Goal: Task Accomplishment & Management: Complete application form

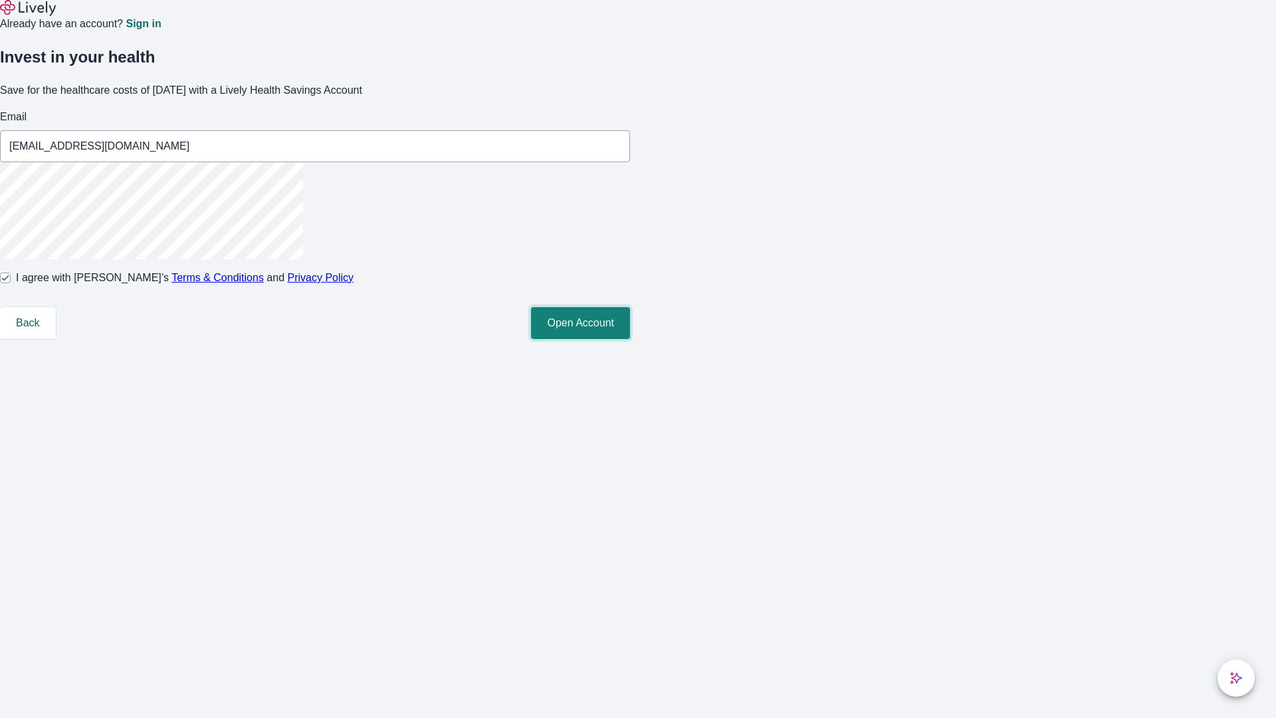
click at [630, 339] on button "Open Account" at bounding box center [580, 323] width 99 height 32
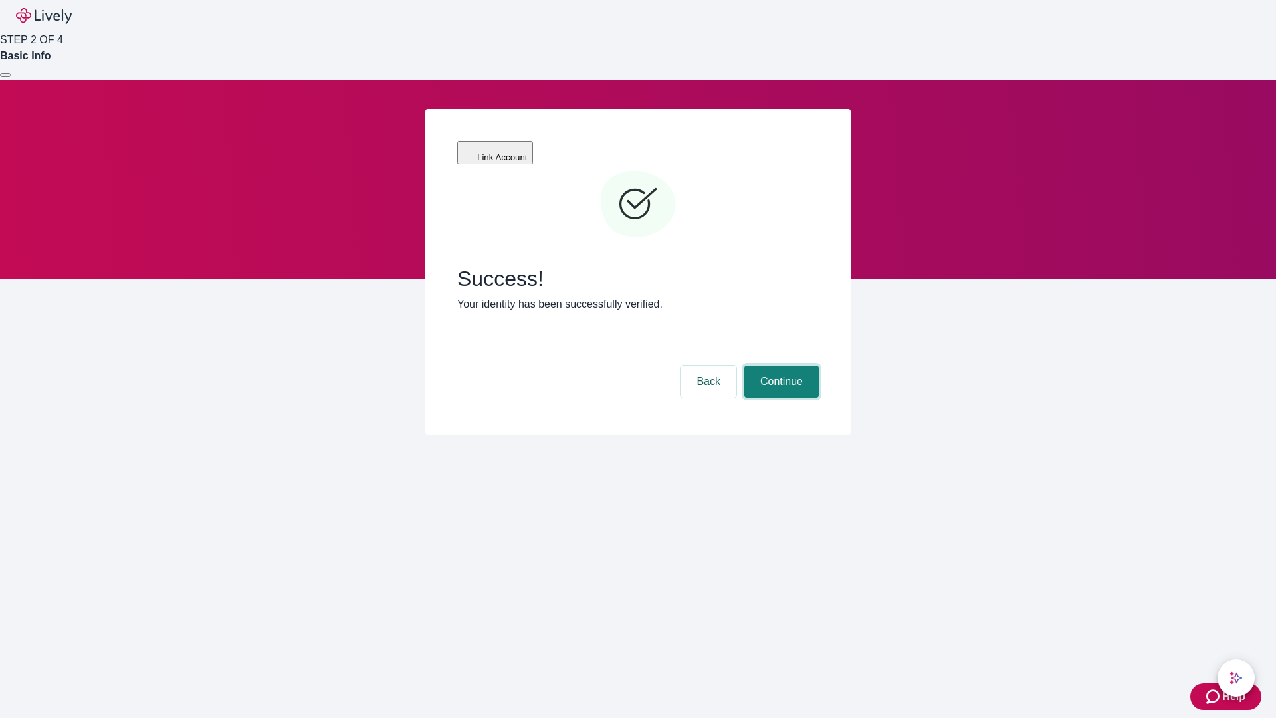
click at [779, 365] on button "Continue" at bounding box center [781, 381] width 74 height 32
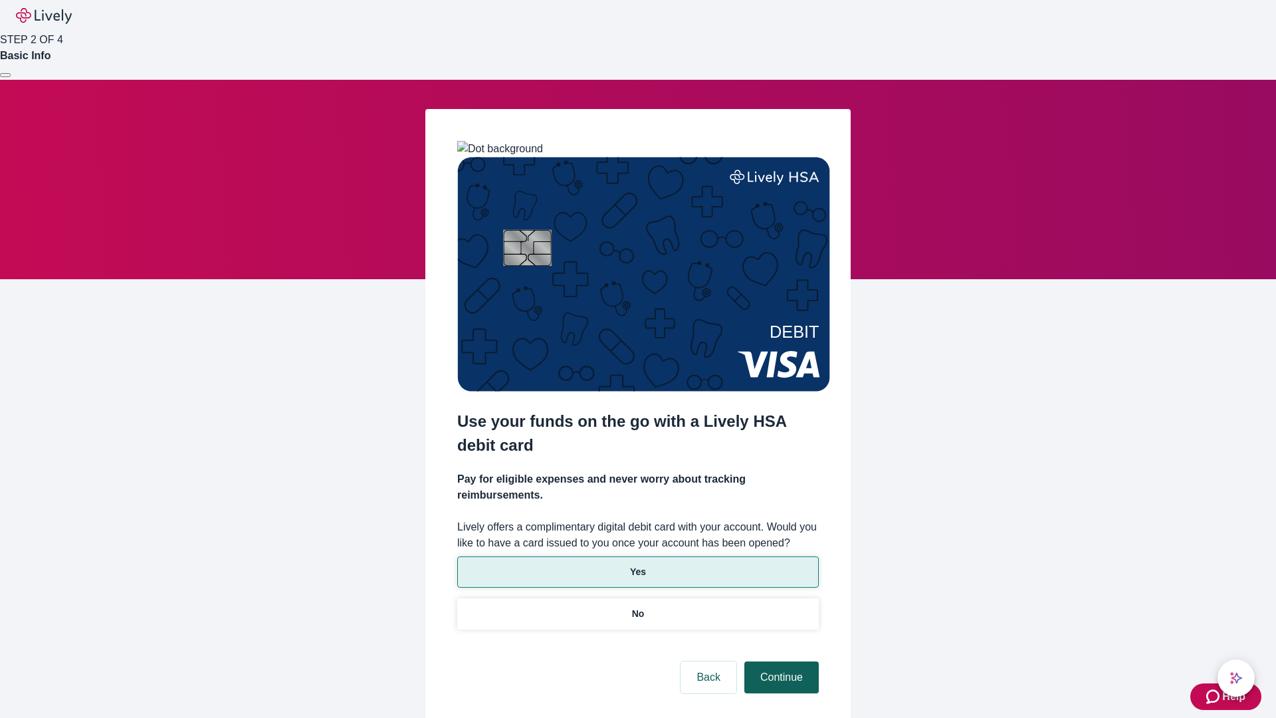
click at [637, 565] on p "Yes" at bounding box center [638, 572] width 16 height 14
click at [779, 661] on button "Continue" at bounding box center [781, 677] width 74 height 32
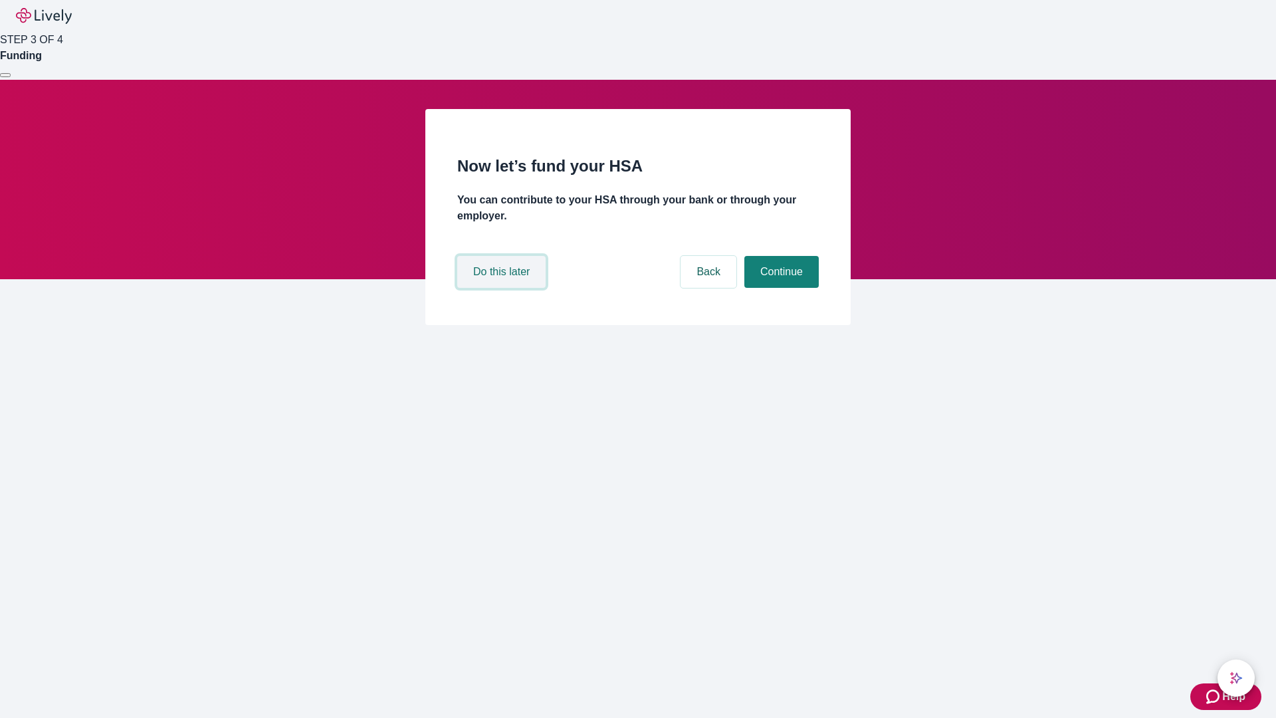
click at [503, 288] on button "Do this later" at bounding box center [501, 272] width 88 height 32
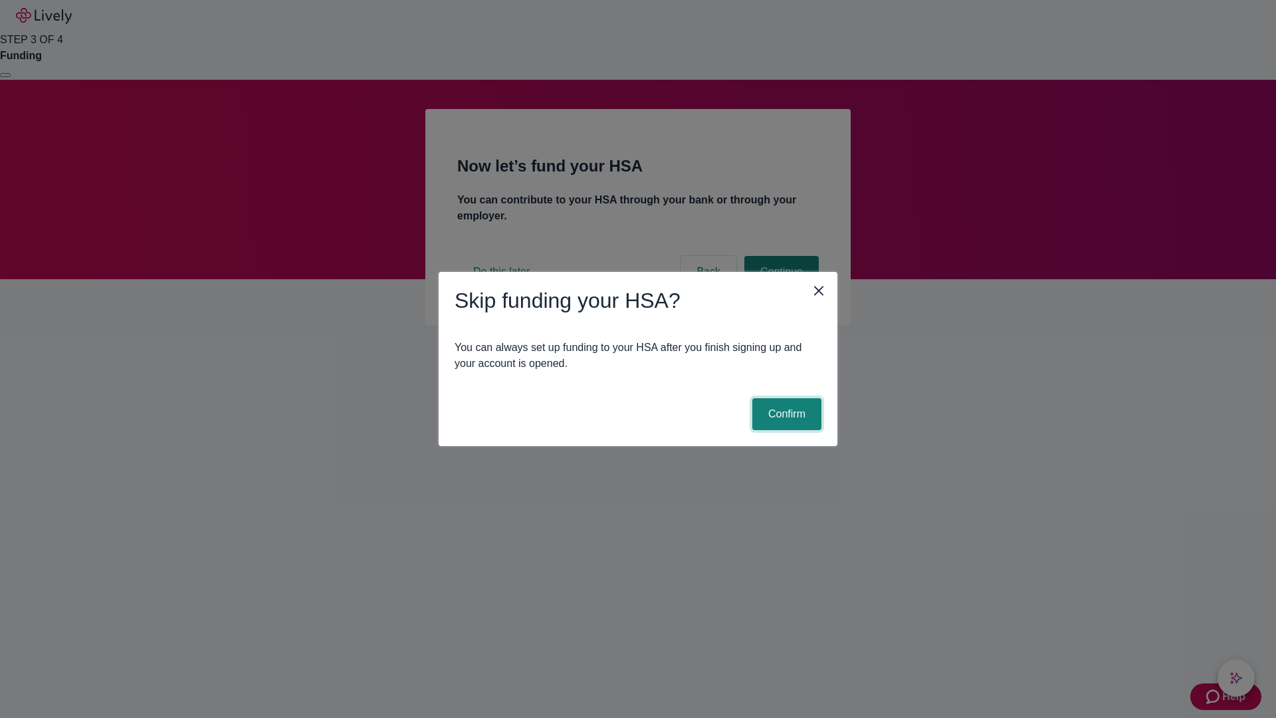
click at [785, 414] on button "Confirm" at bounding box center [786, 414] width 69 height 32
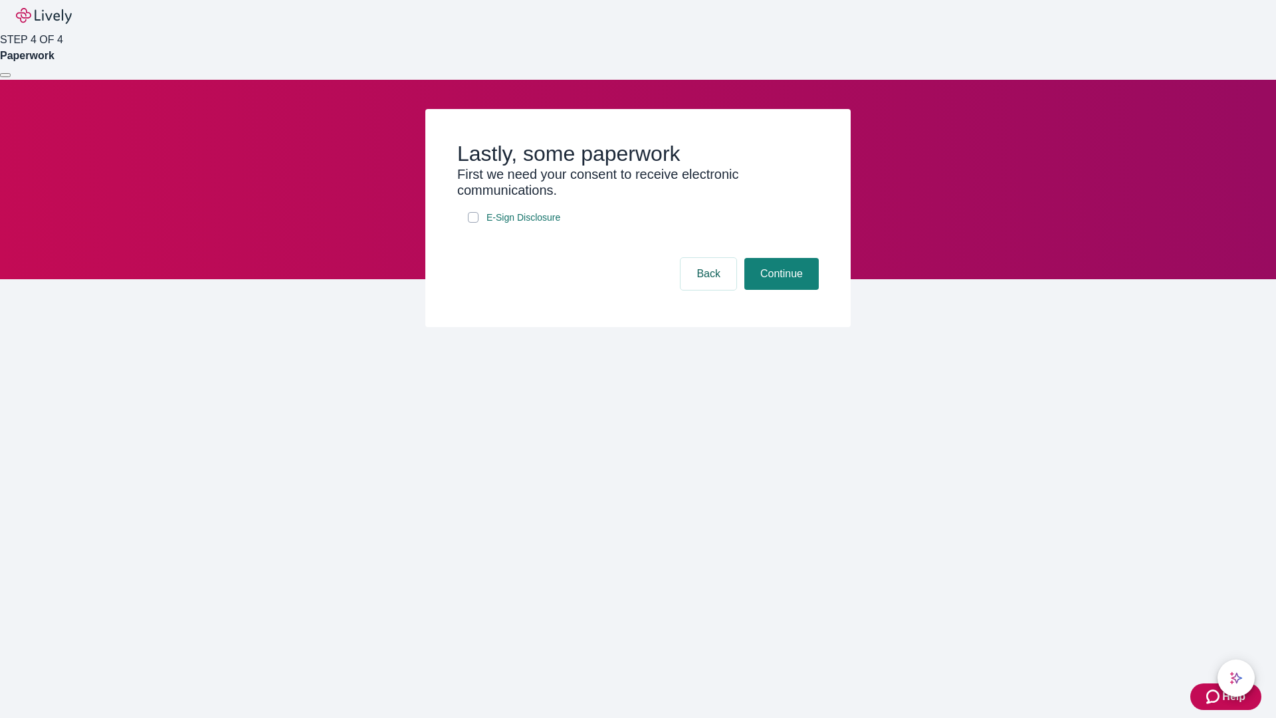
click at [473, 223] on input "E-Sign Disclosure" at bounding box center [473, 217] width 11 height 11
checkbox input "true"
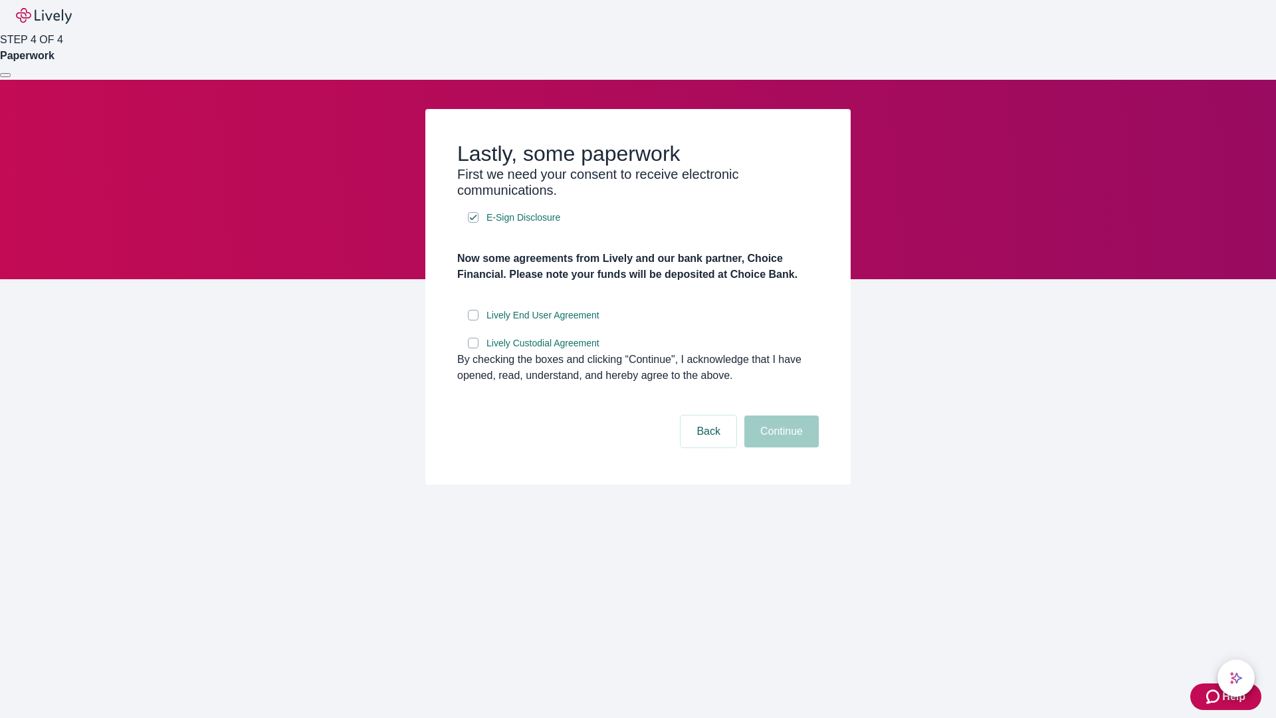
click at [473, 320] on input "Lively End User Agreement" at bounding box center [473, 315] width 11 height 11
checkbox input "true"
click at [473, 348] on input "Lively Custodial Agreement" at bounding box center [473, 343] width 11 height 11
checkbox input "true"
click at [779, 447] on button "Continue" at bounding box center [781, 431] width 74 height 32
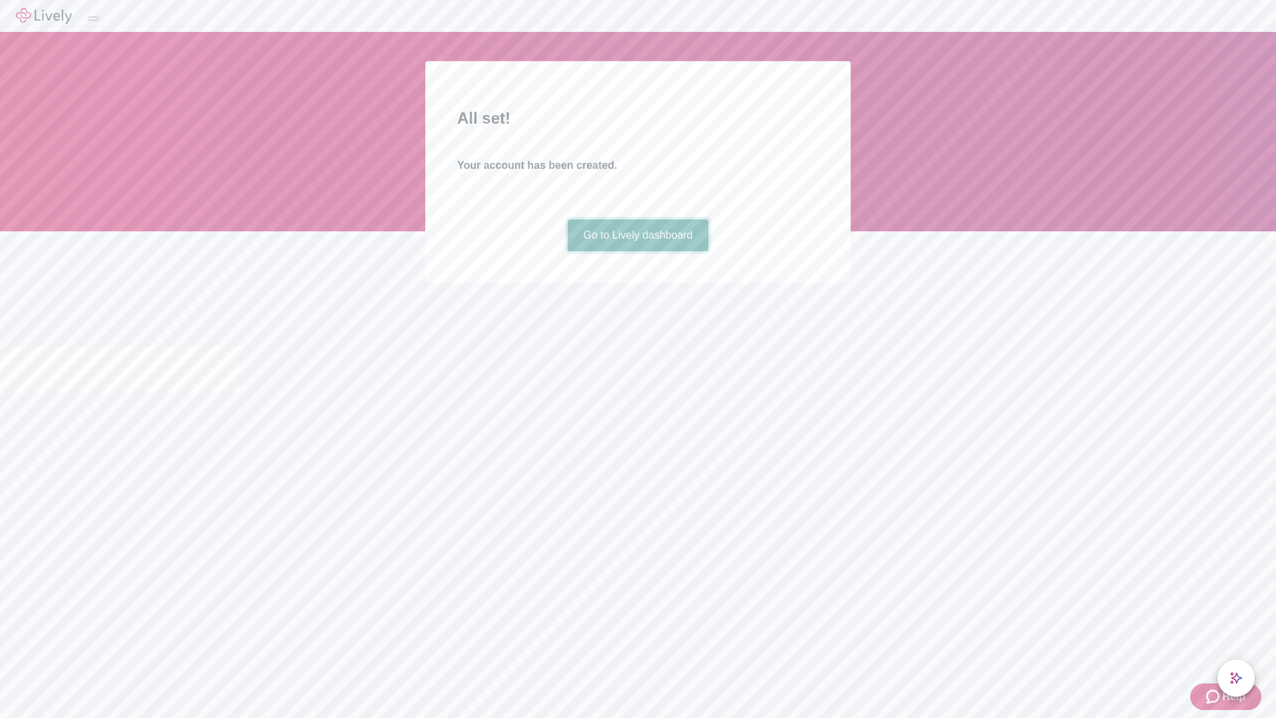
click at [637, 251] on link "Go to Lively dashboard" at bounding box center [638, 235] width 142 height 32
